Goal: Manage account settings

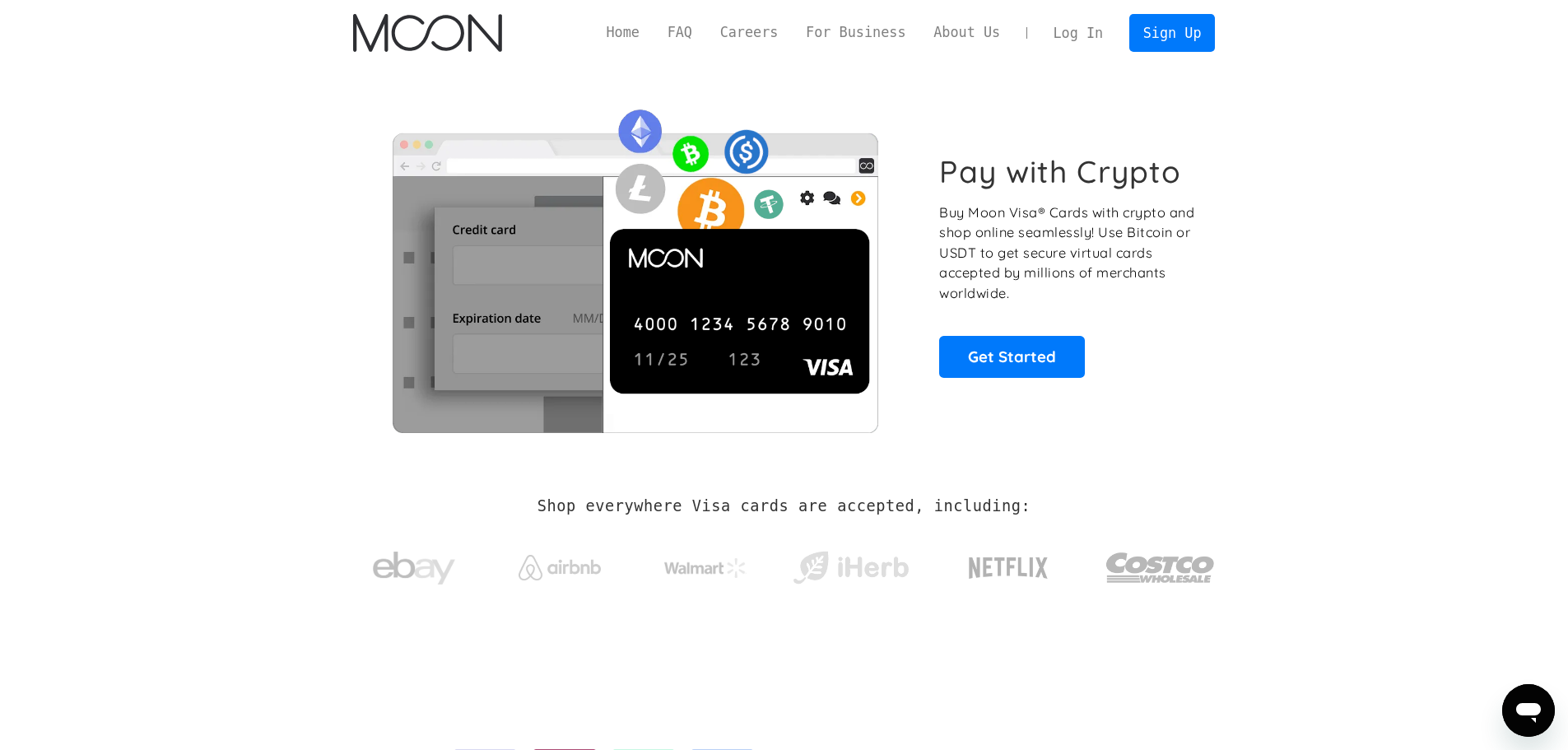
drag, startPoint x: 0, startPoint y: 0, endPoint x: 1078, endPoint y: 37, distance: 1078.6
click at [1078, 37] on link "Log In" at bounding box center [1078, 33] width 78 height 37
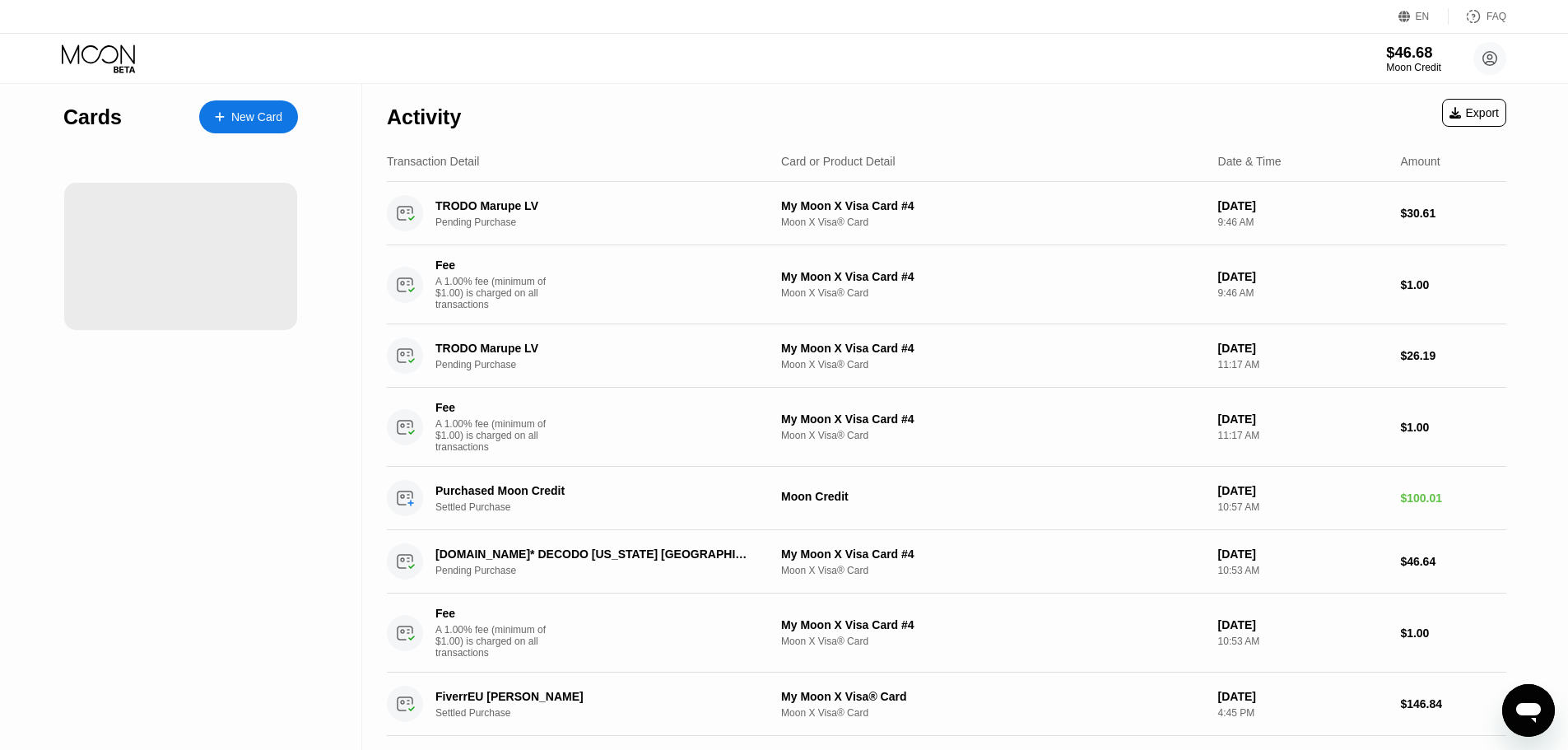
click at [1389, 61] on div "$46.68" at bounding box center [1414, 52] width 55 height 17
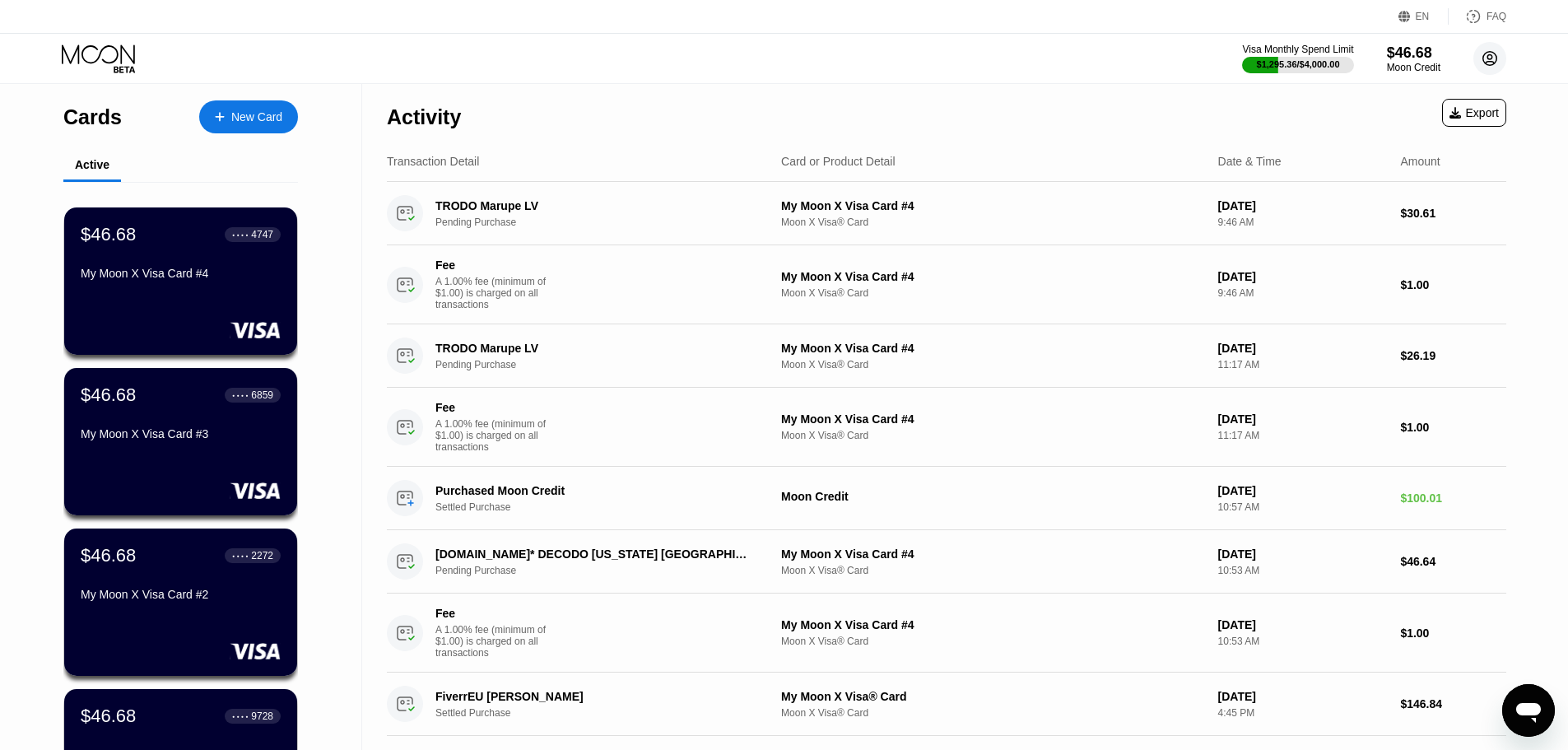
click at [1491, 61] on icon at bounding box center [1490, 59] width 9 height 9
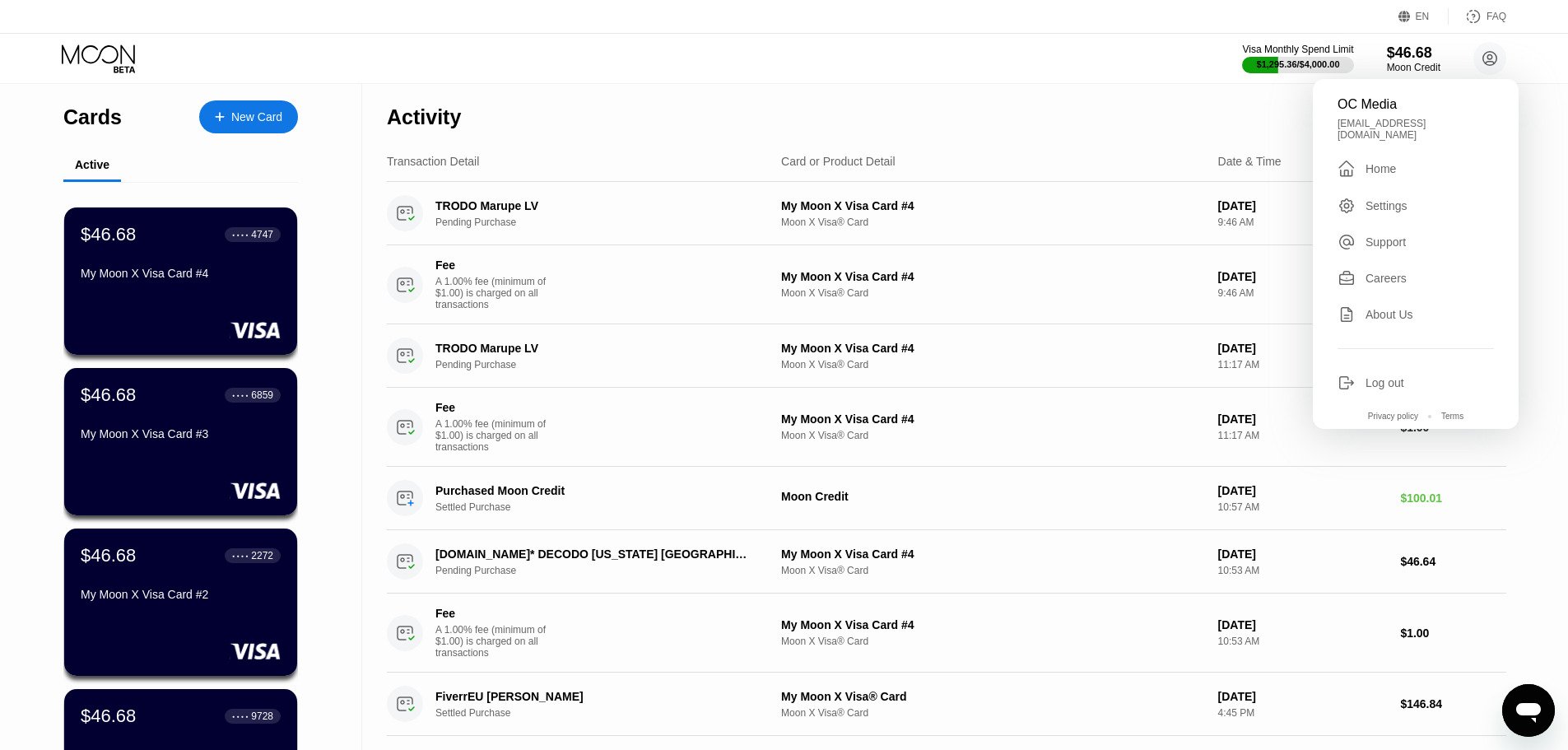
click at [1375, 378] on div "Log out" at bounding box center [1384, 382] width 38 height 13
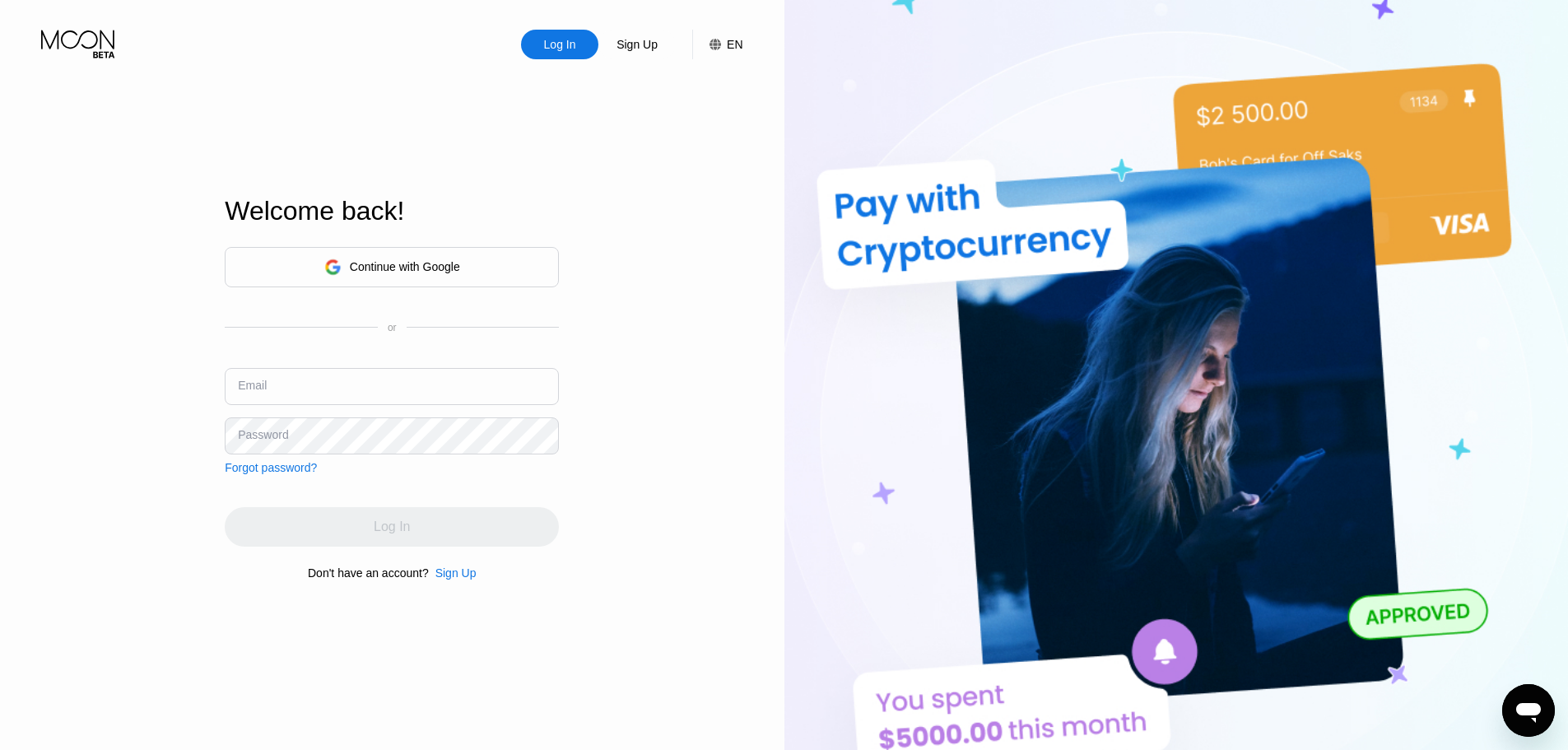
click at [395, 260] on div "Continue with Google" at bounding box center [405, 266] width 110 height 13
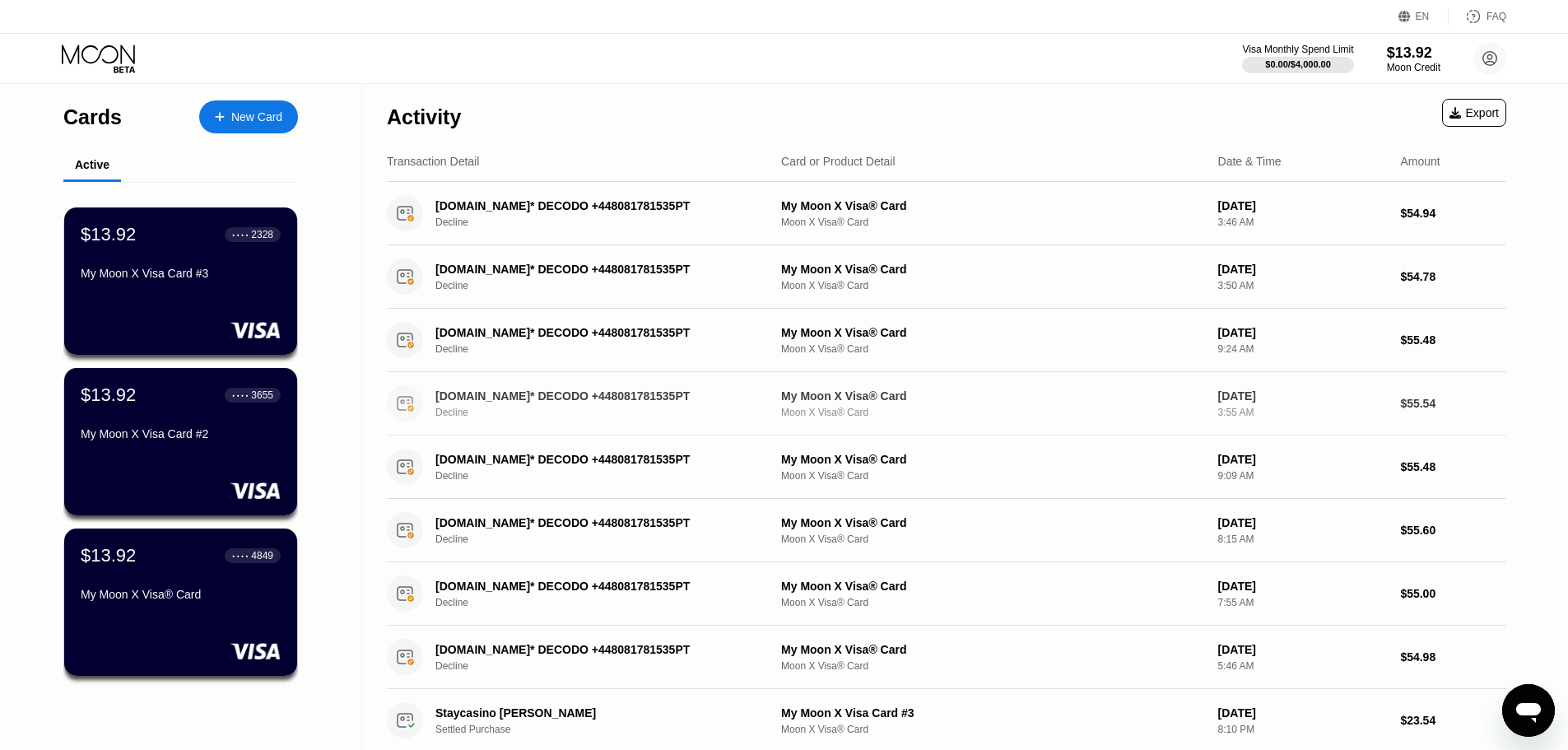
scroll to position [412, 0]
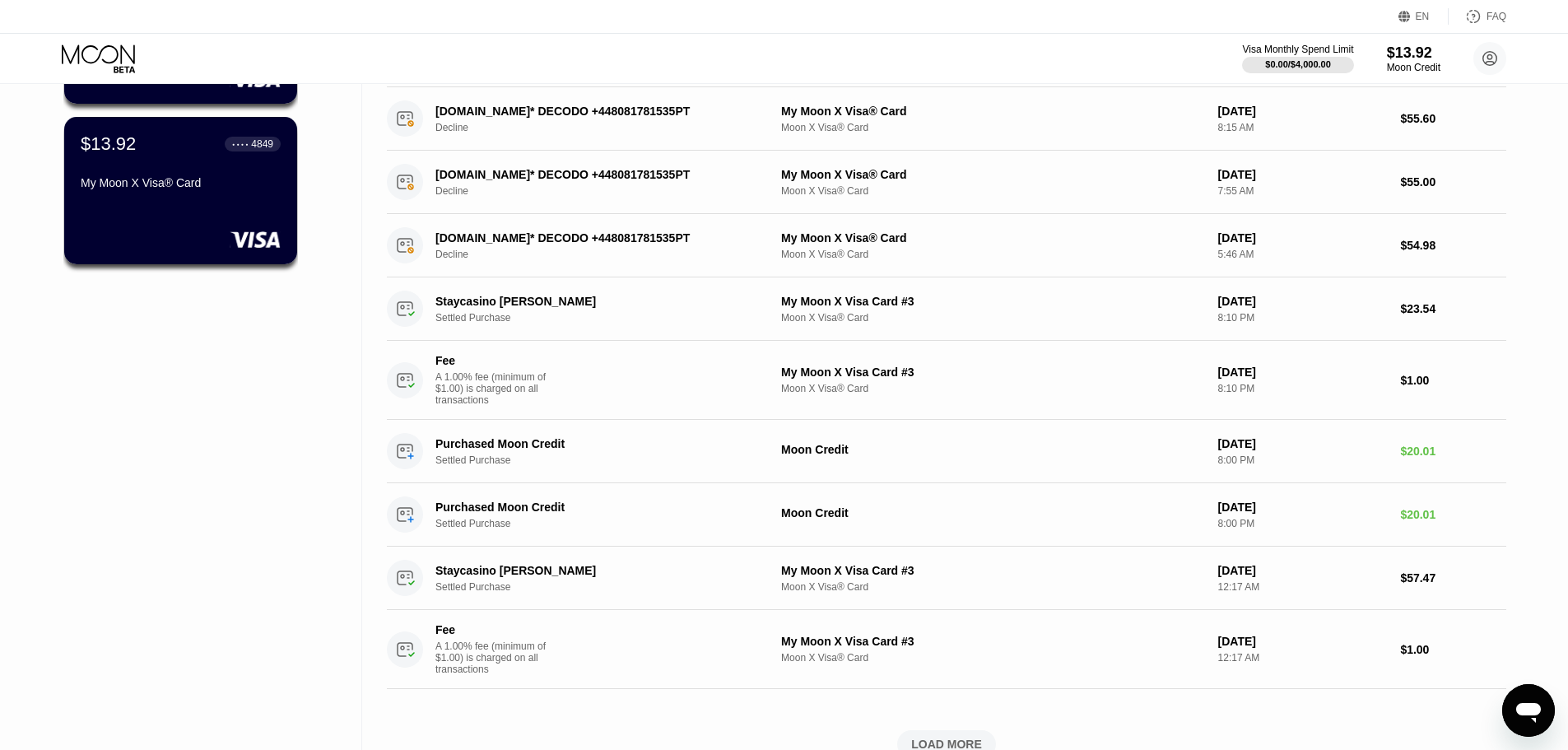
click at [1490, 59] on circle at bounding box center [1490, 58] width 33 height 33
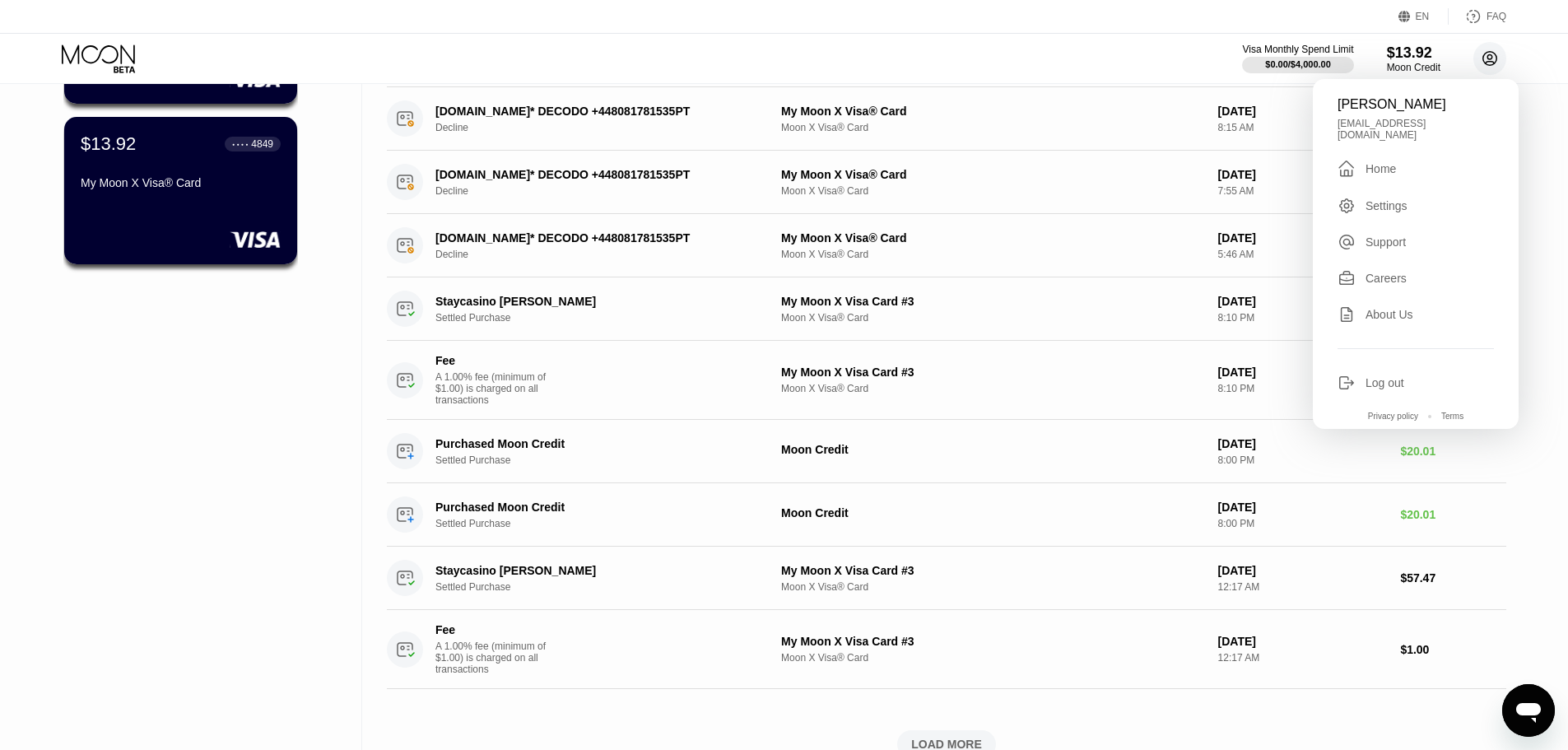
click at [1490, 58] on circle at bounding box center [1490, 58] width 33 height 33
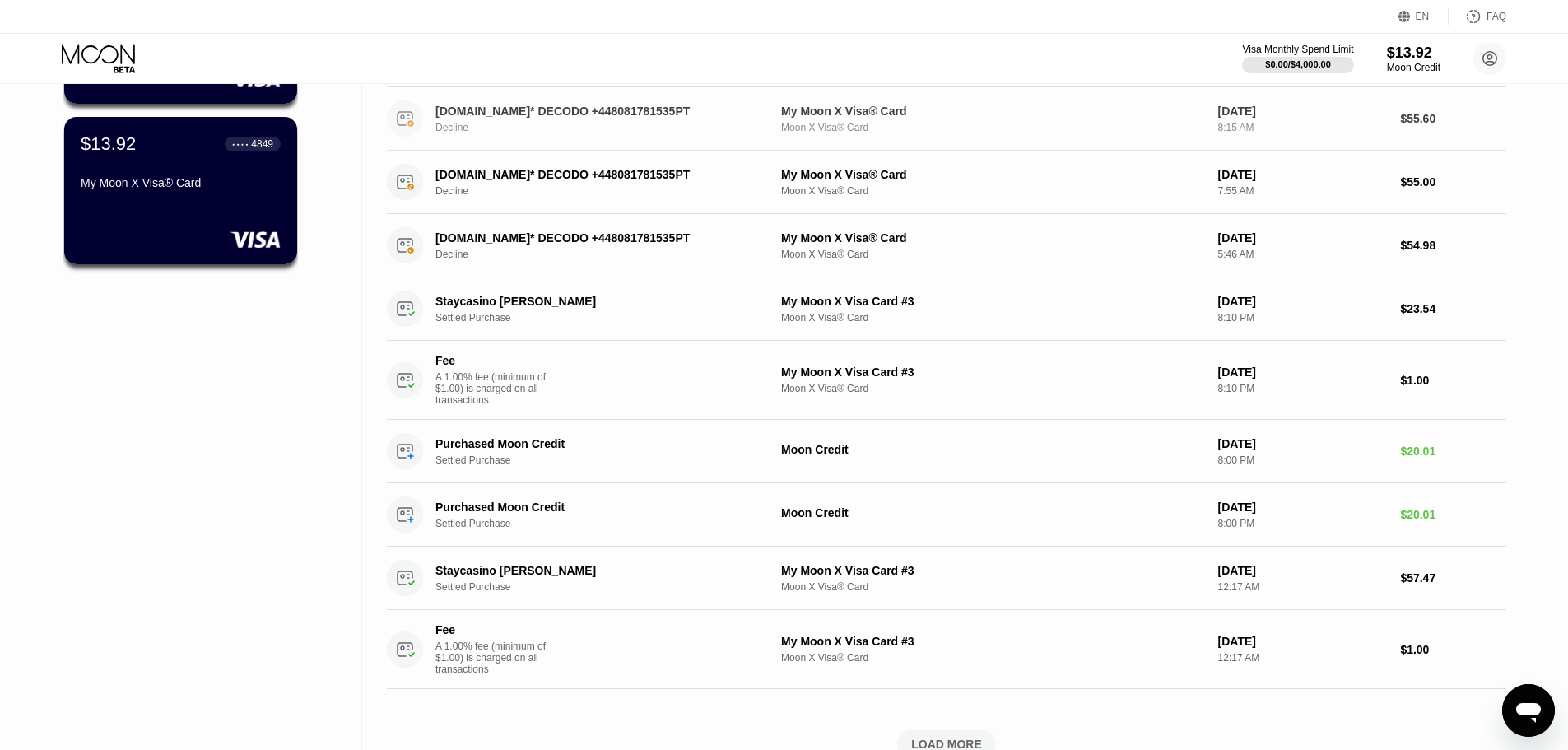
scroll to position [0, 0]
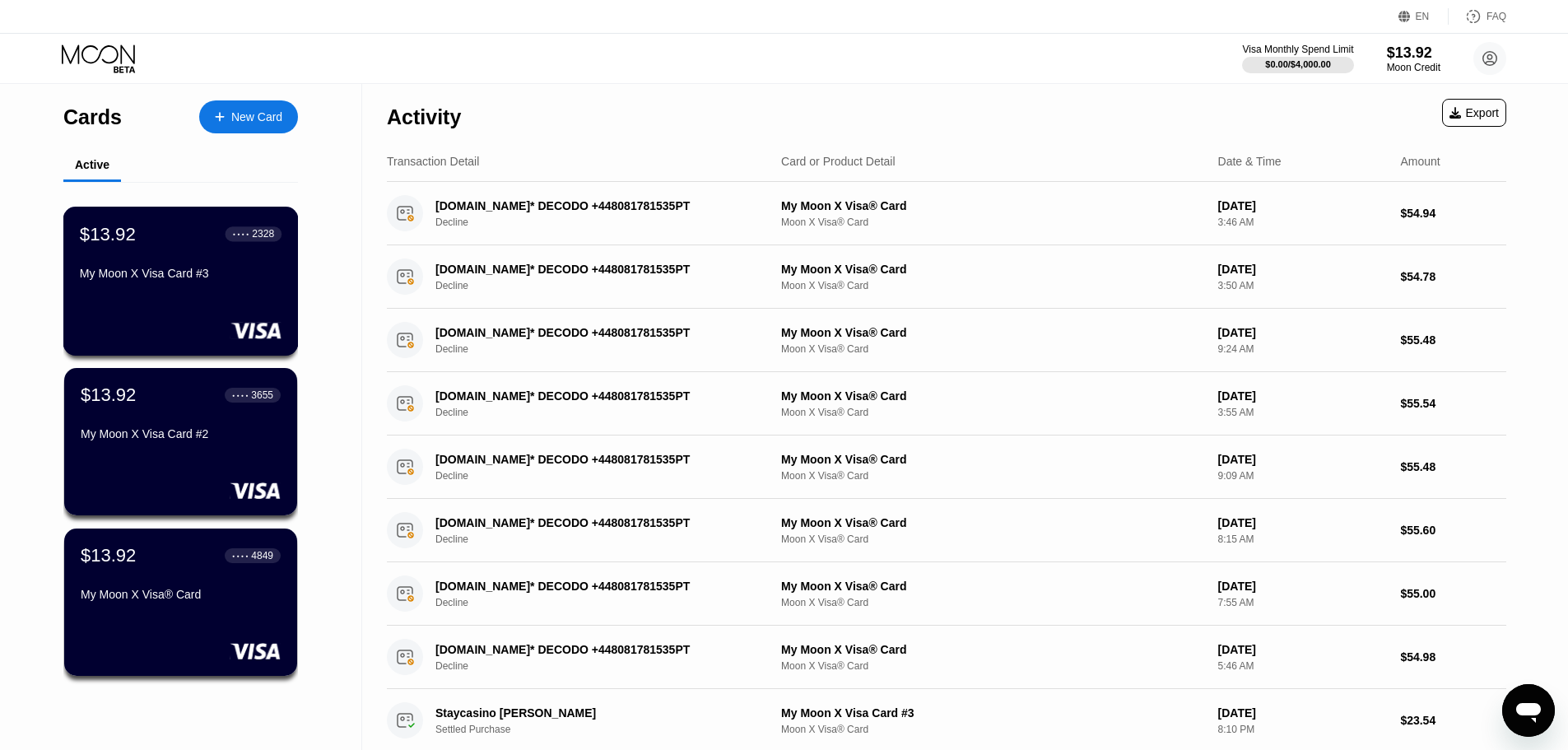
click at [194, 286] on div "My Moon X Visa Card #3" at bounding box center [181, 276] width 201 height 20
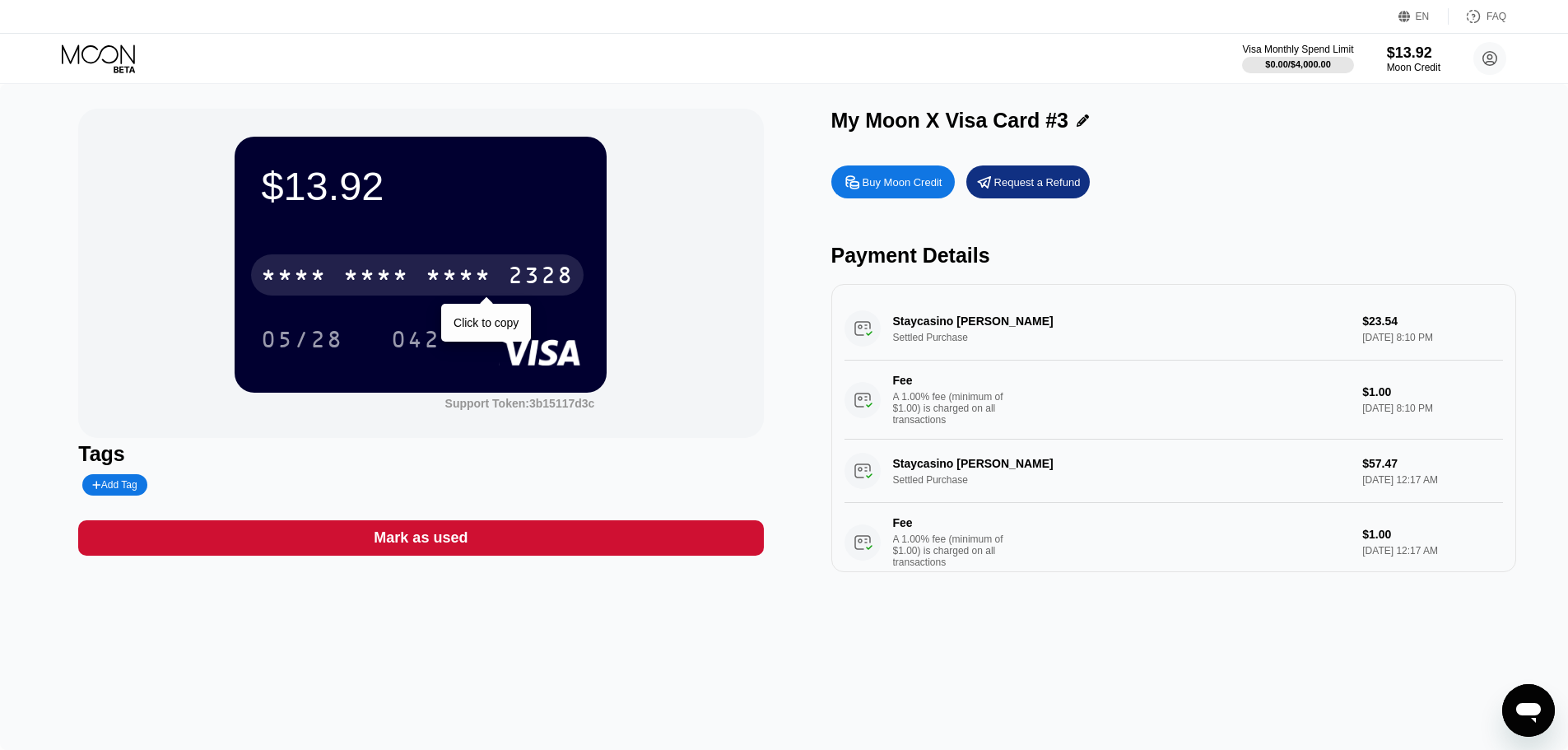
click at [421, 260] on div "* * * * * * * * * * * * 2328" at bounding box center [417, 274] width 332 height 41
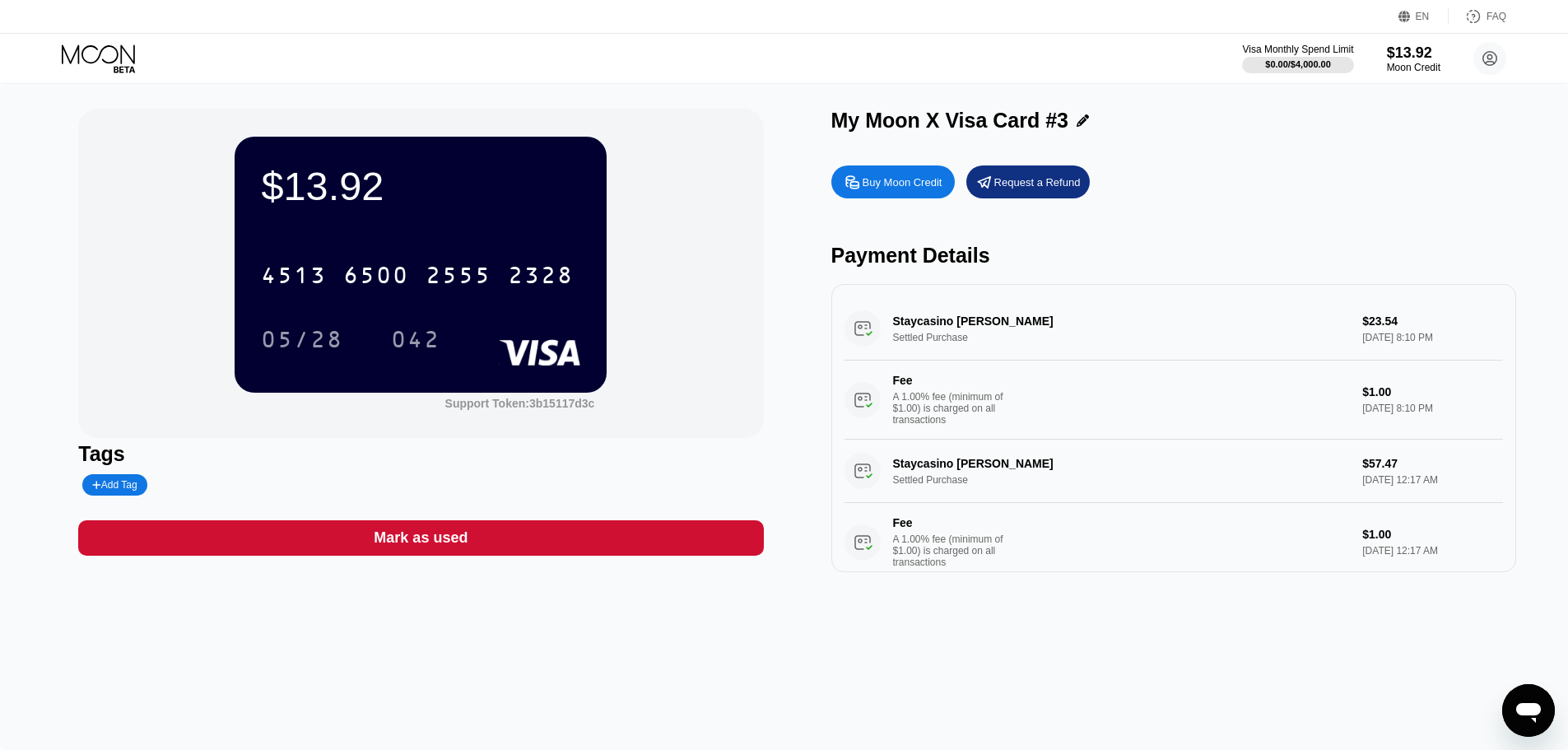
click at [303, 346] on div "05/28" at bounding box center [302, 342] width 82 height 27
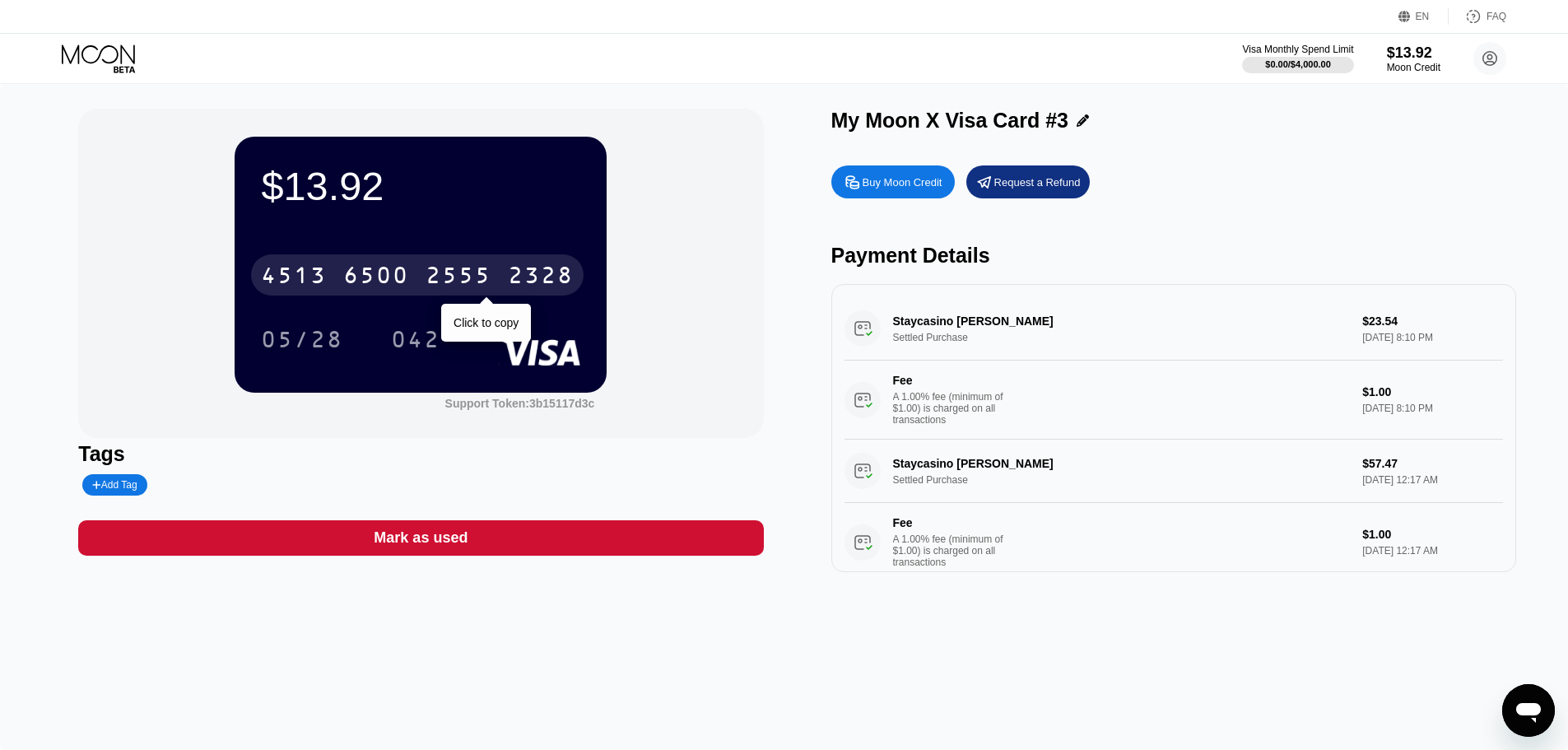
click at [416, 289] on div "4513 6500 2555 2328" at bounding box center [417, 274] width 332 height 41
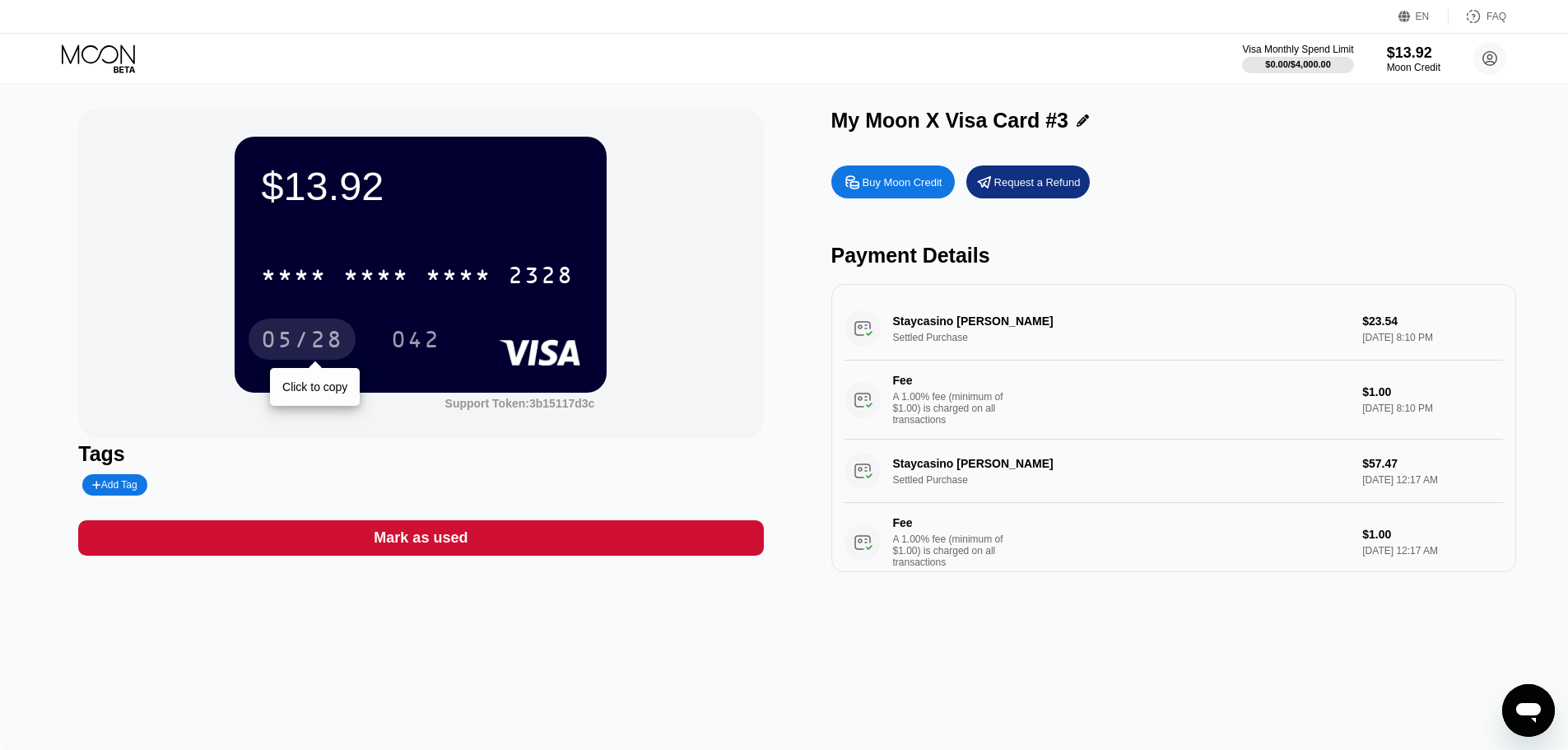
drag, startPoint x: 290, startPoint y: 346, endPoint x: 717, endPoint y: 113, distance: 486.4
click at [290, 346] on div "05/28" at bounding box center [302, 342] width 82 height 27
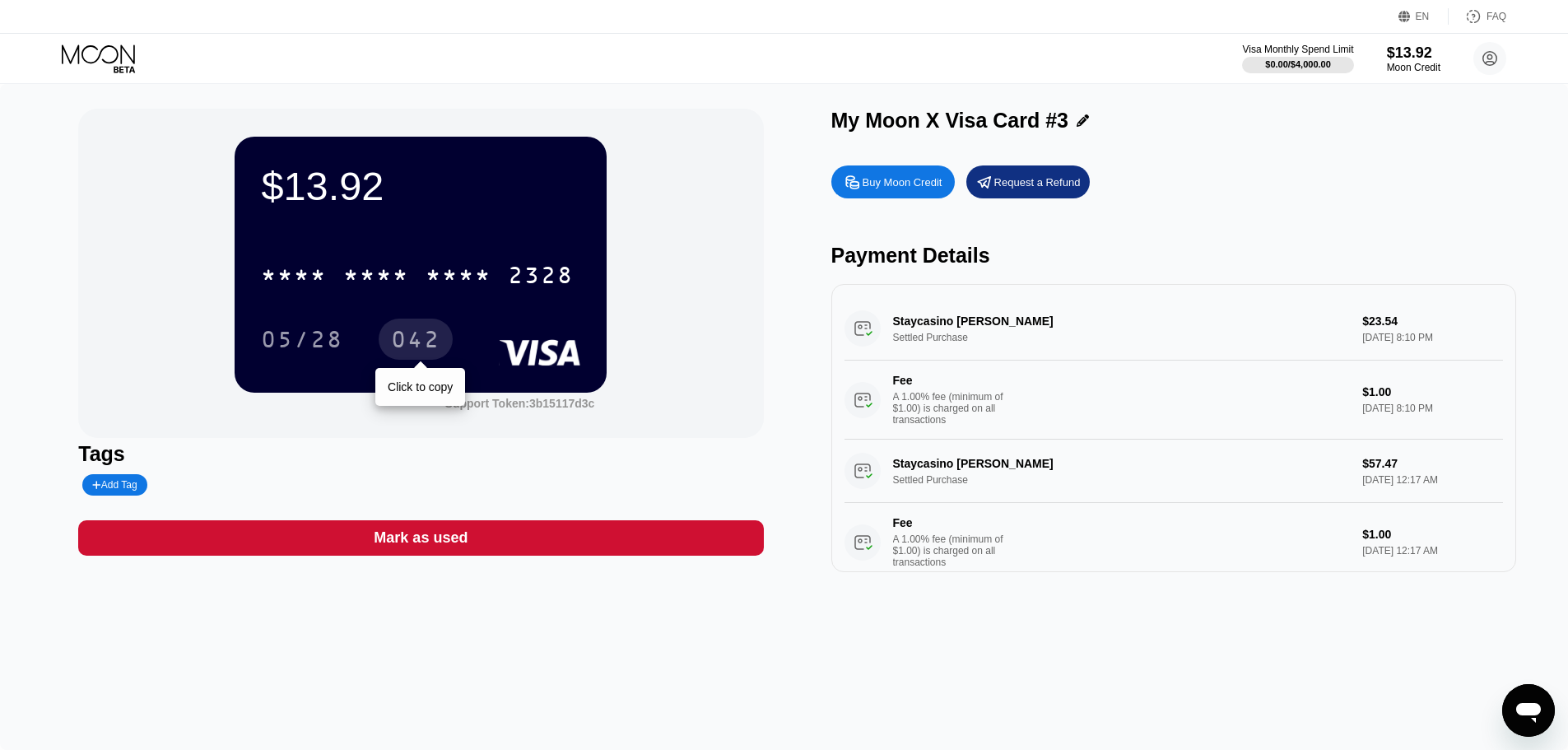
click at [435, 340] on div "042" at bounding box center [415, 342] width 49 height 27
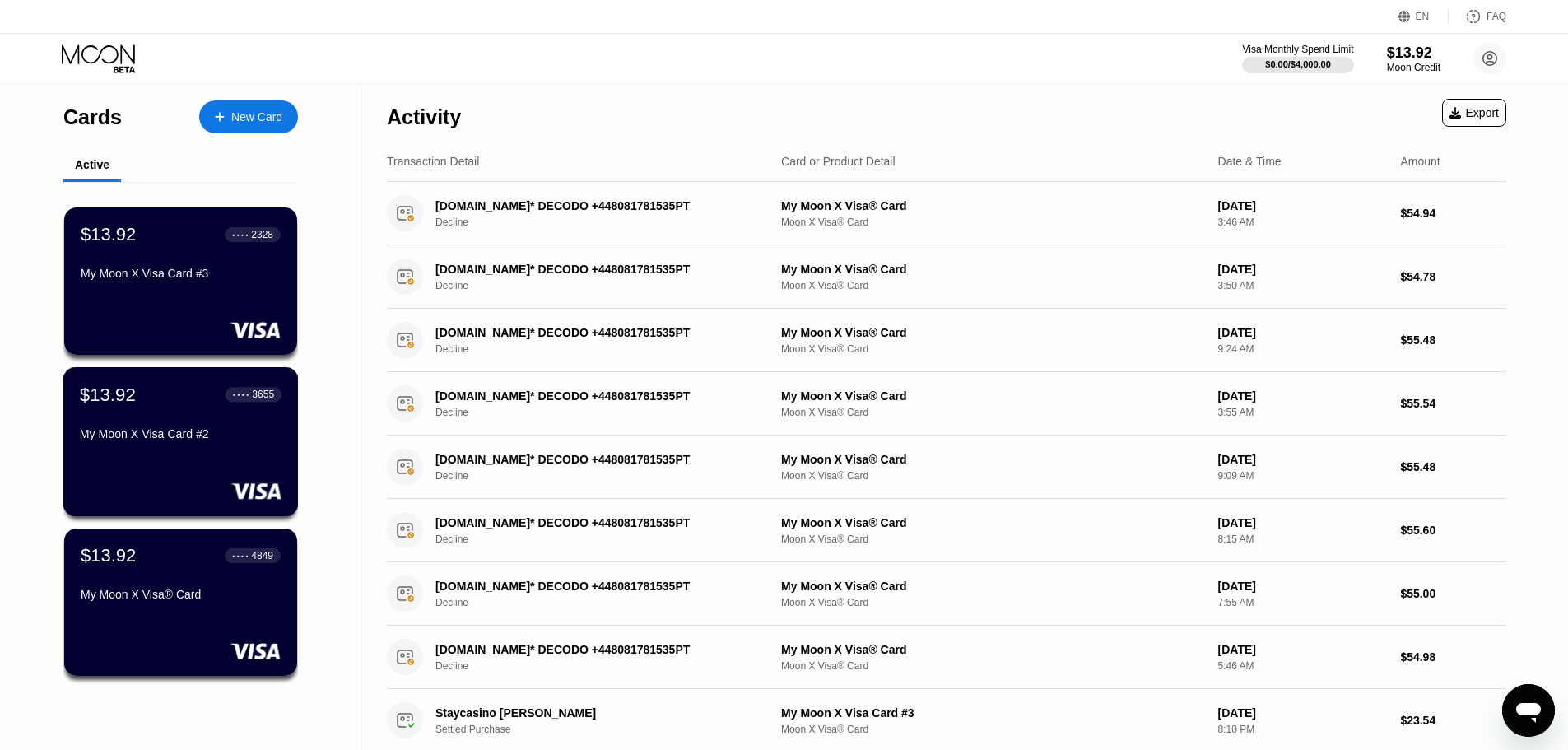
click at [233, 437] on div "My Moon X Visa Card #2" at bounding box center [181, 433] width 201 height 13
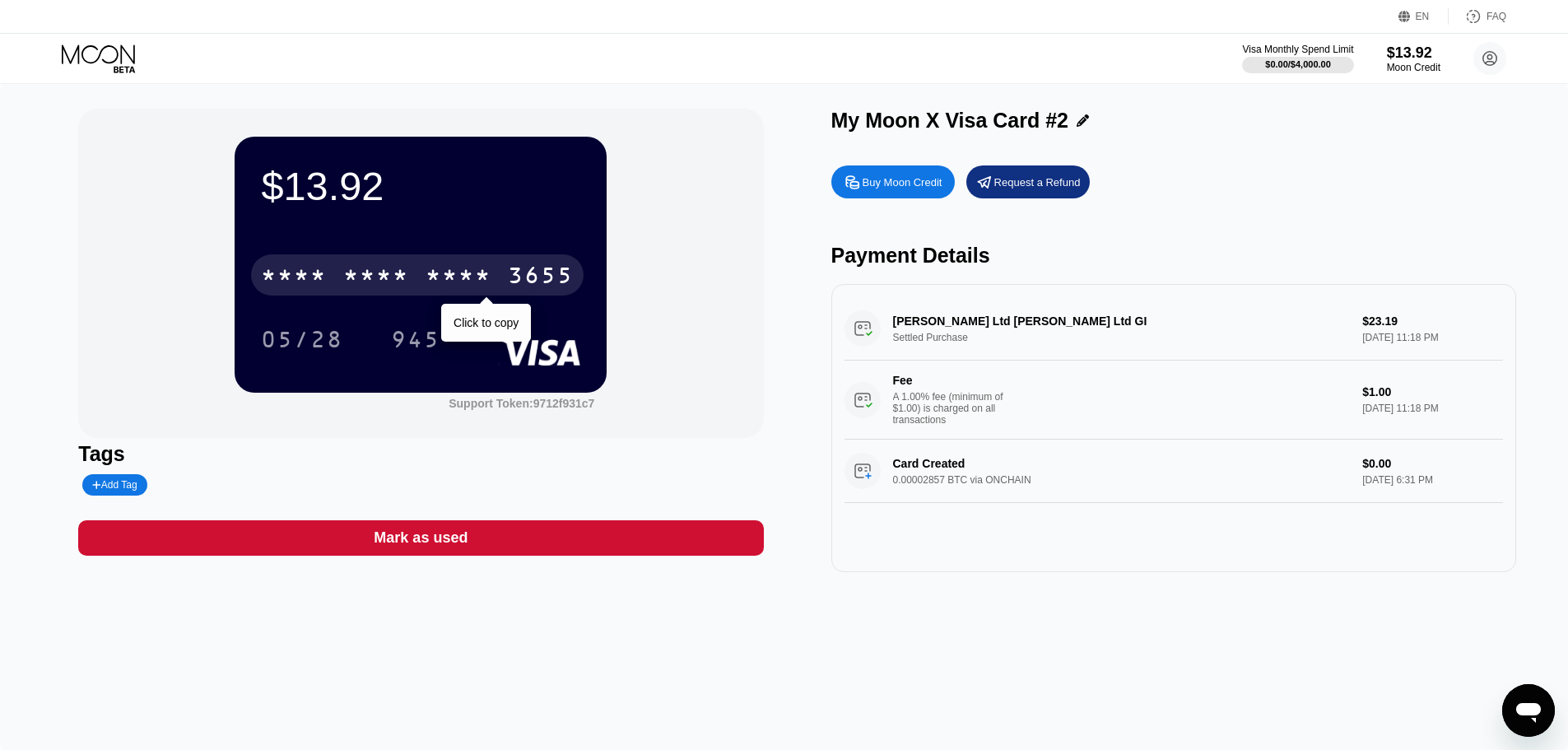
click at [412, 277] on div "* * * * * * * * * * * * 3655" at bounding box center [417, 274] width 332 height 41
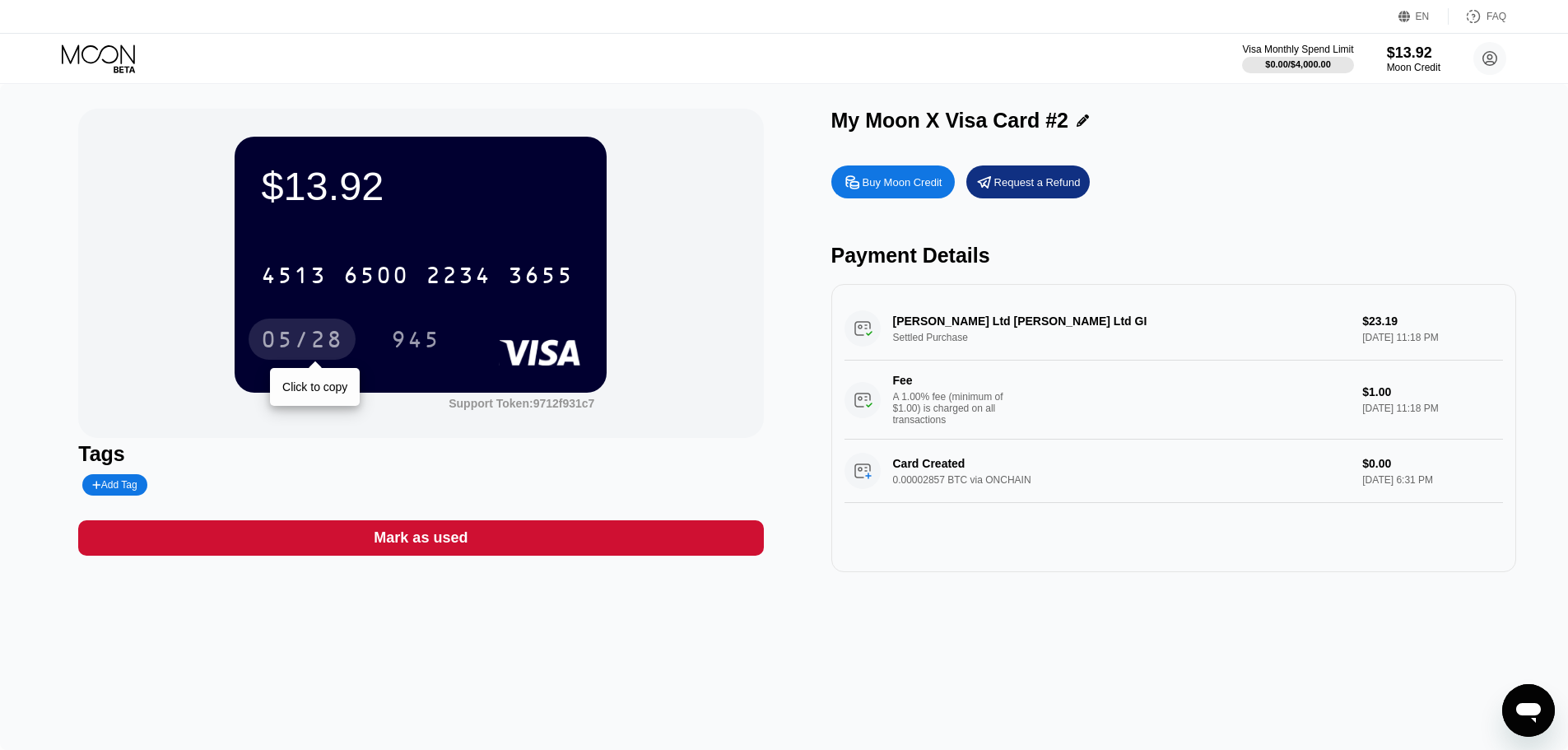
click at [282, 339] on div "05/28" at bounding box center [302, 342] width 82 height 27
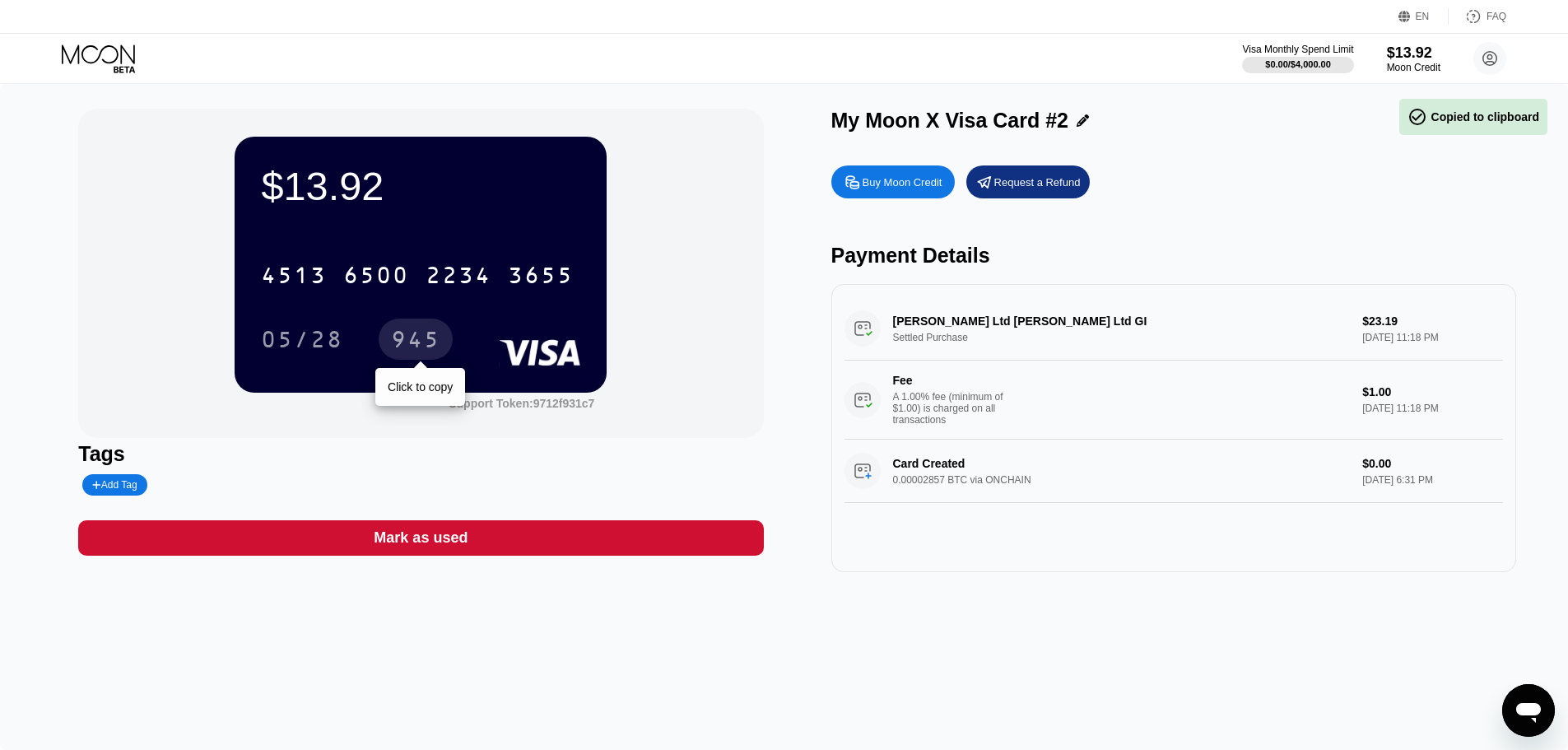
click at [427, 351] on div "945" at bounding box center [415, 342] width 49 height 27
